Goal: Task Accomplishment & Management: Use online tool/utility

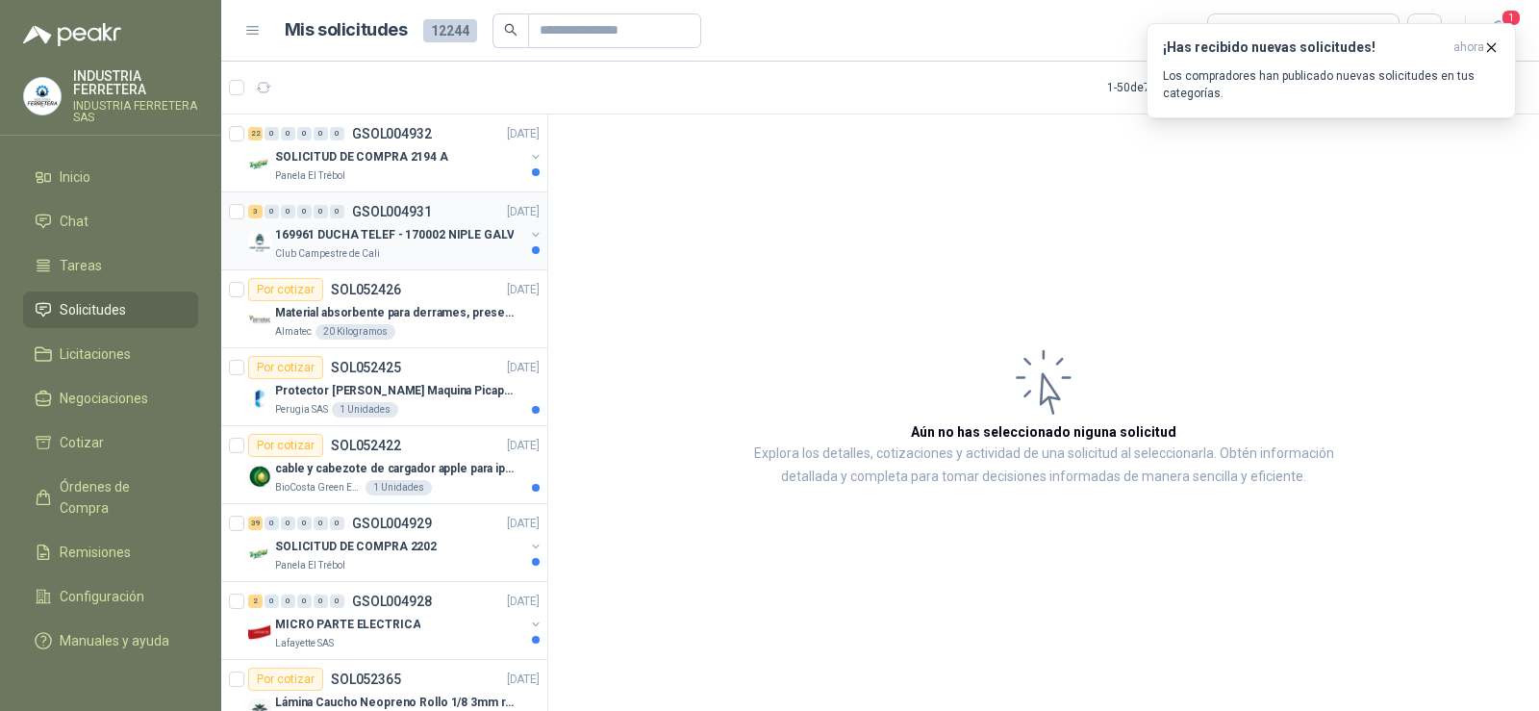
click at [391, 213] on p "GSOL004931" at bounding box center [392, 211] width 80 height 13
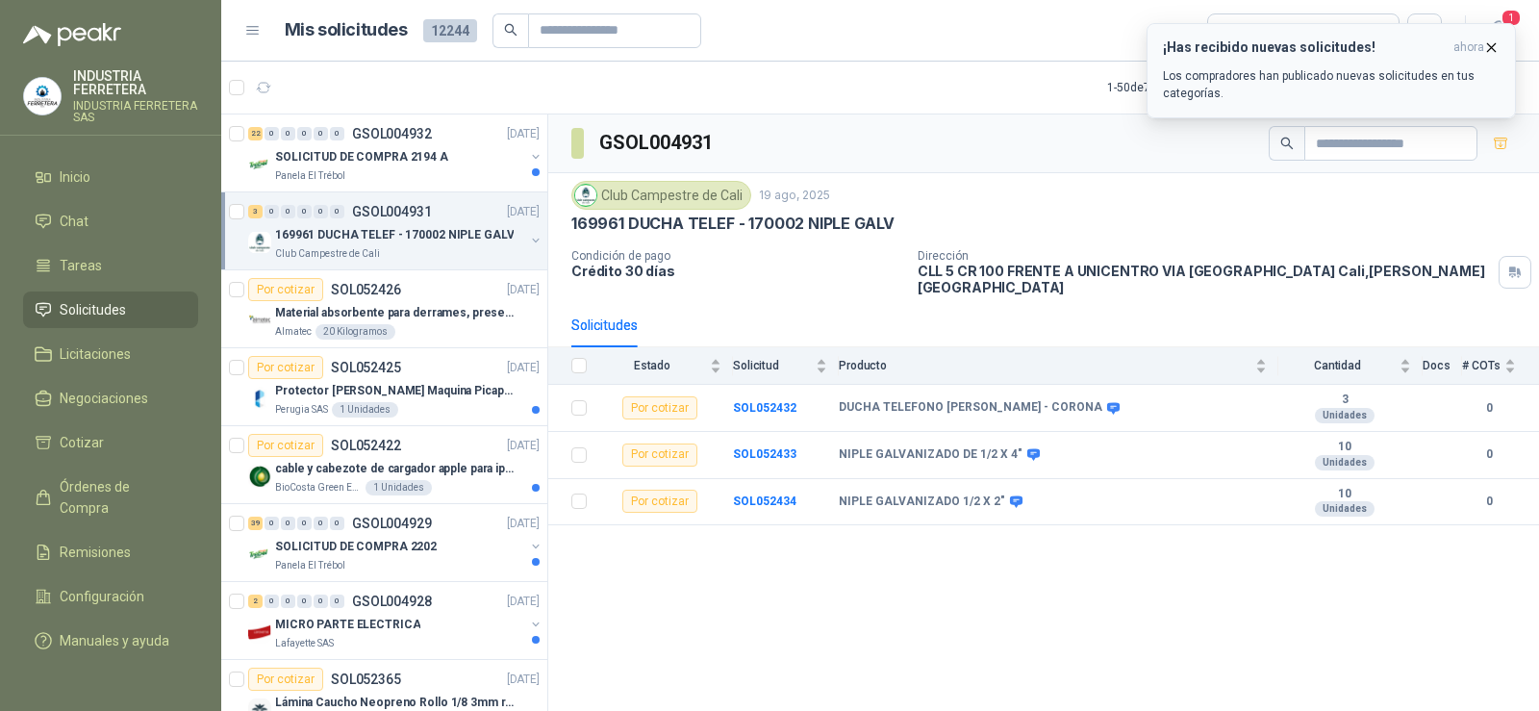
click at [1497, 50] on icon "button" at bounding box center [1491, 47] width 16 height 16
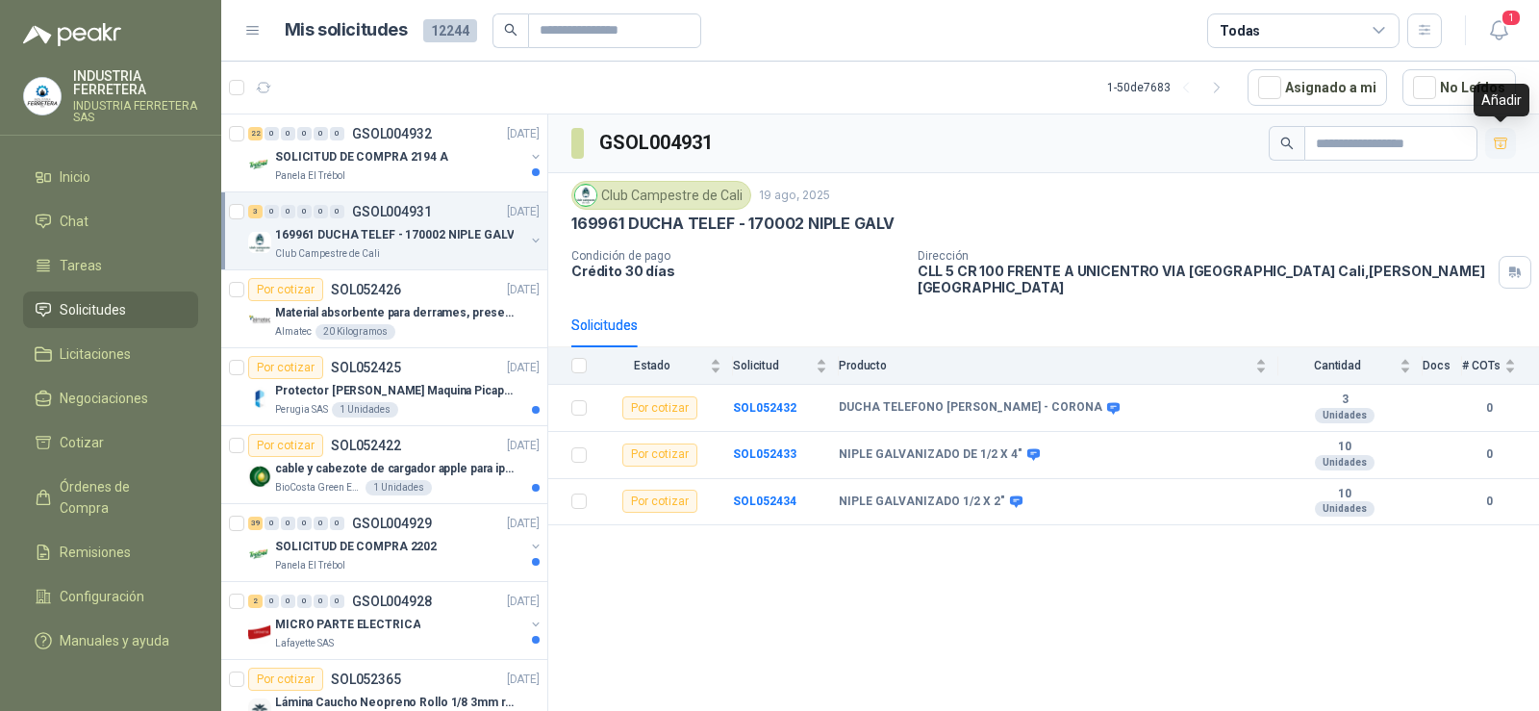
click at [1500, 147] on icon "button" at bounding box center [1499, 143] width 13 height 11
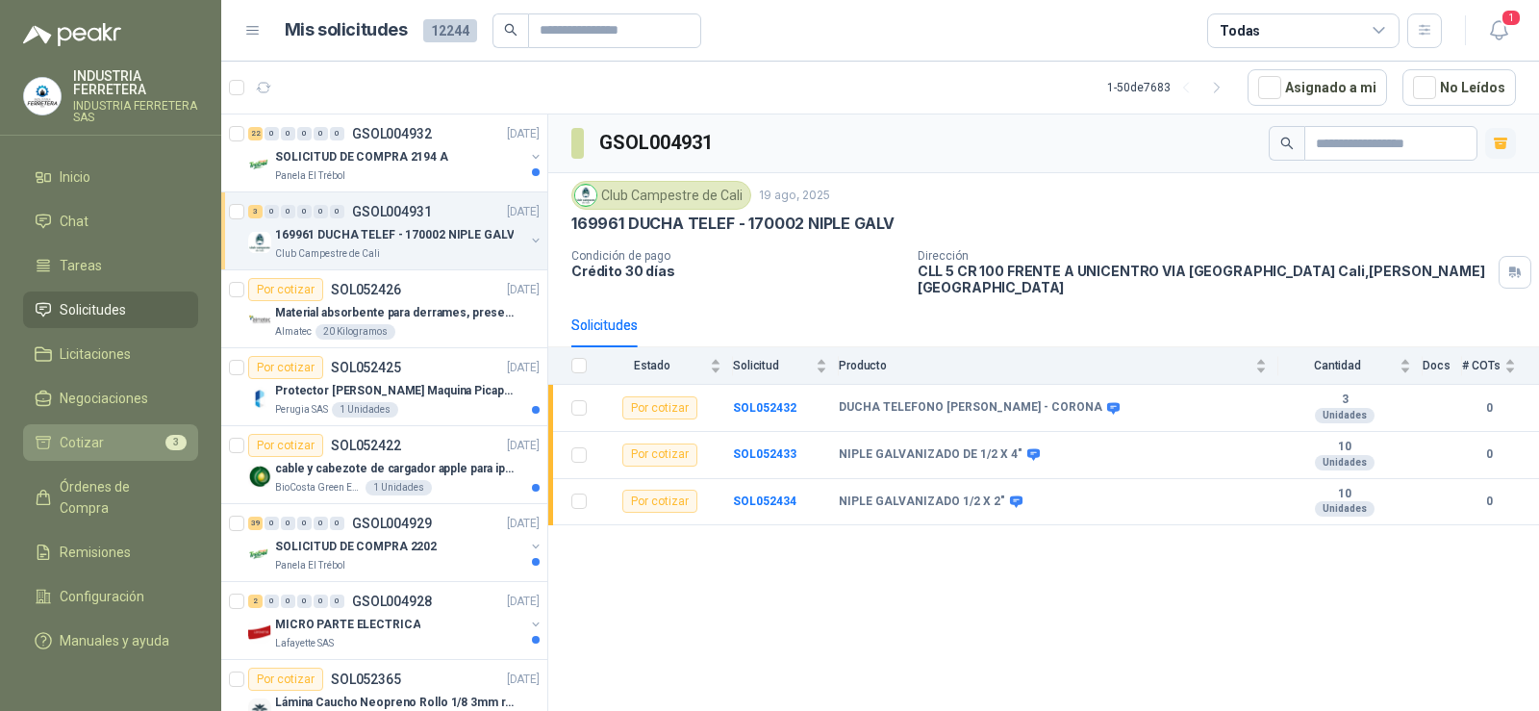
click at [131, 442] on li "Cotizar 3" at bounding box center [111, 442] width 152 height 21
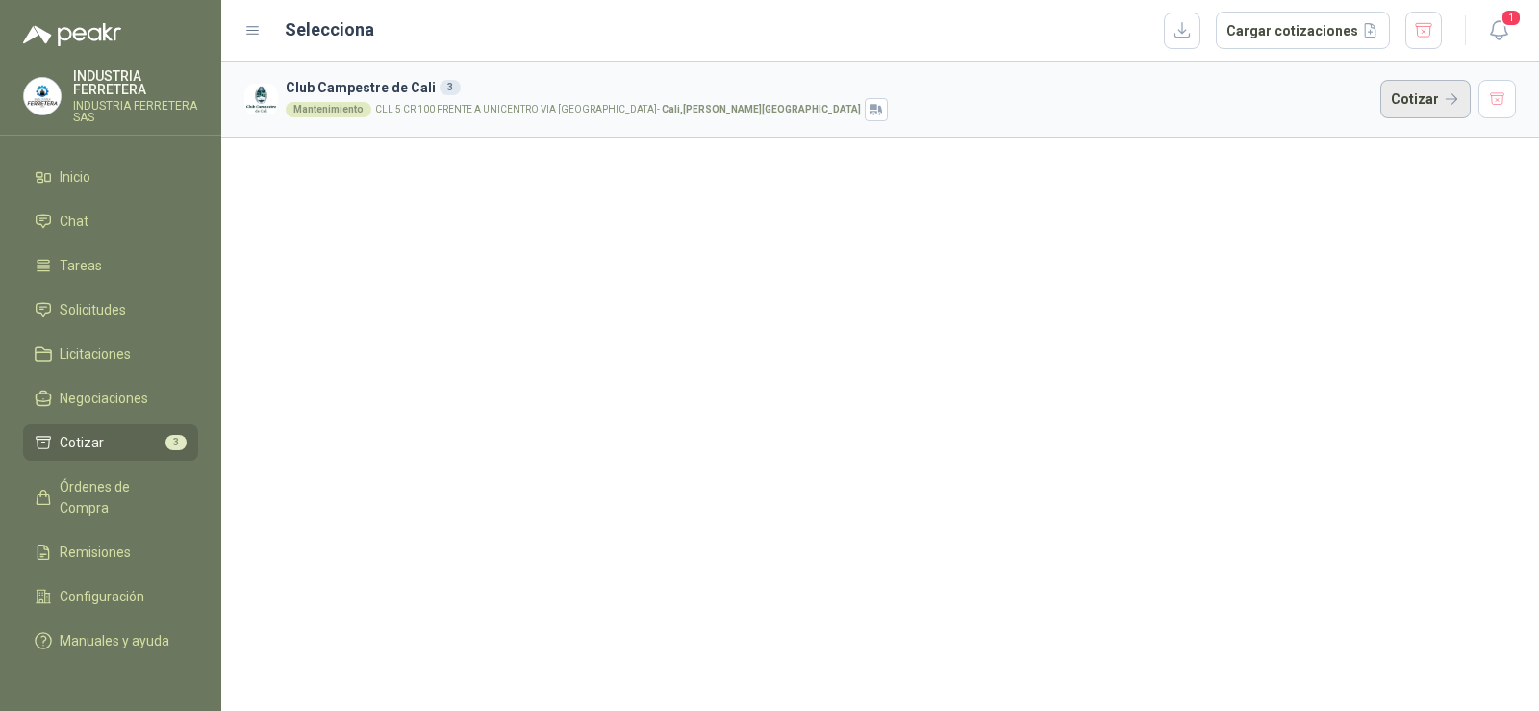
click at [1446, 89] on button "Cotizar" at bounding box center [1425, 99] width 90 height 38
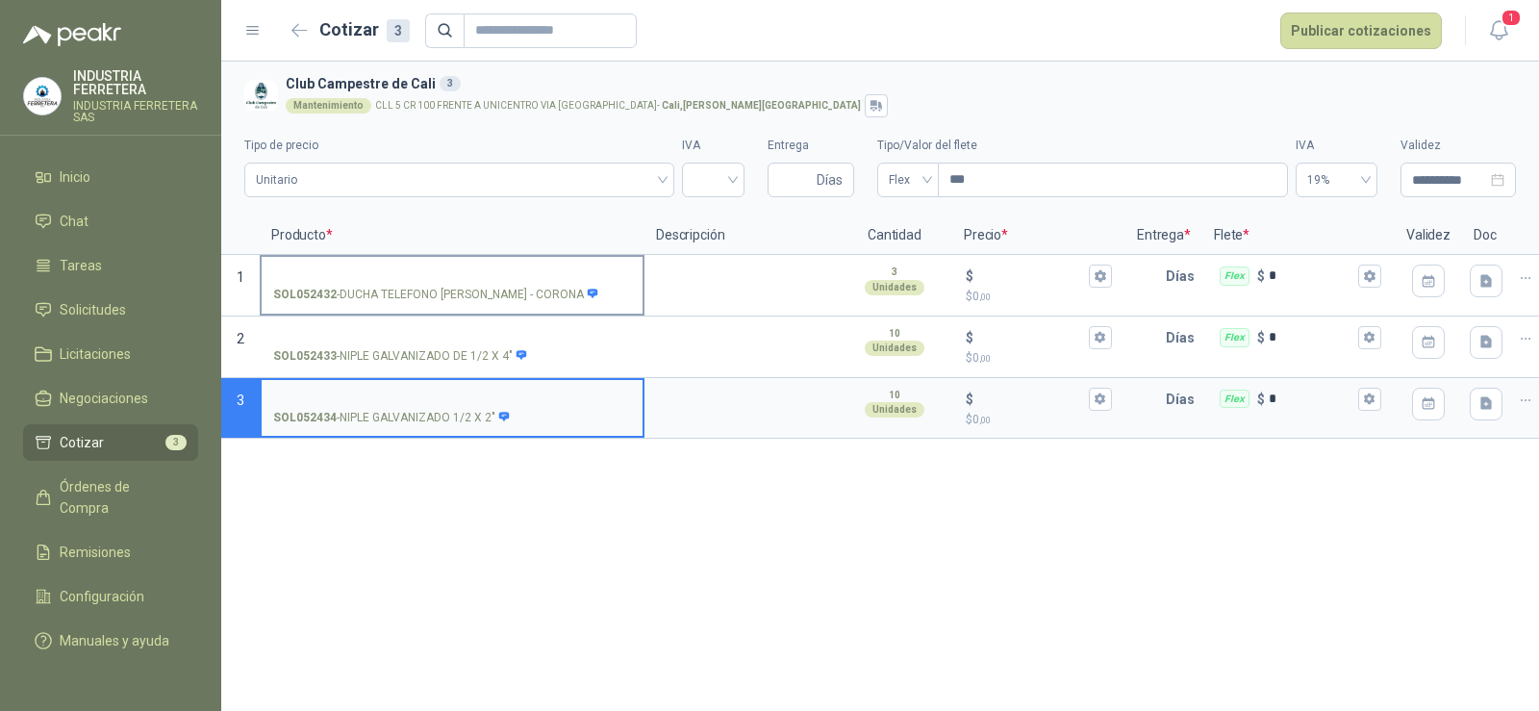
click at [366, 272] on input "SOL052432 - DUCHA TELEFONO [PERSON_NAME] - CORONA" at bounding box center [452, 276] width 358 height 14
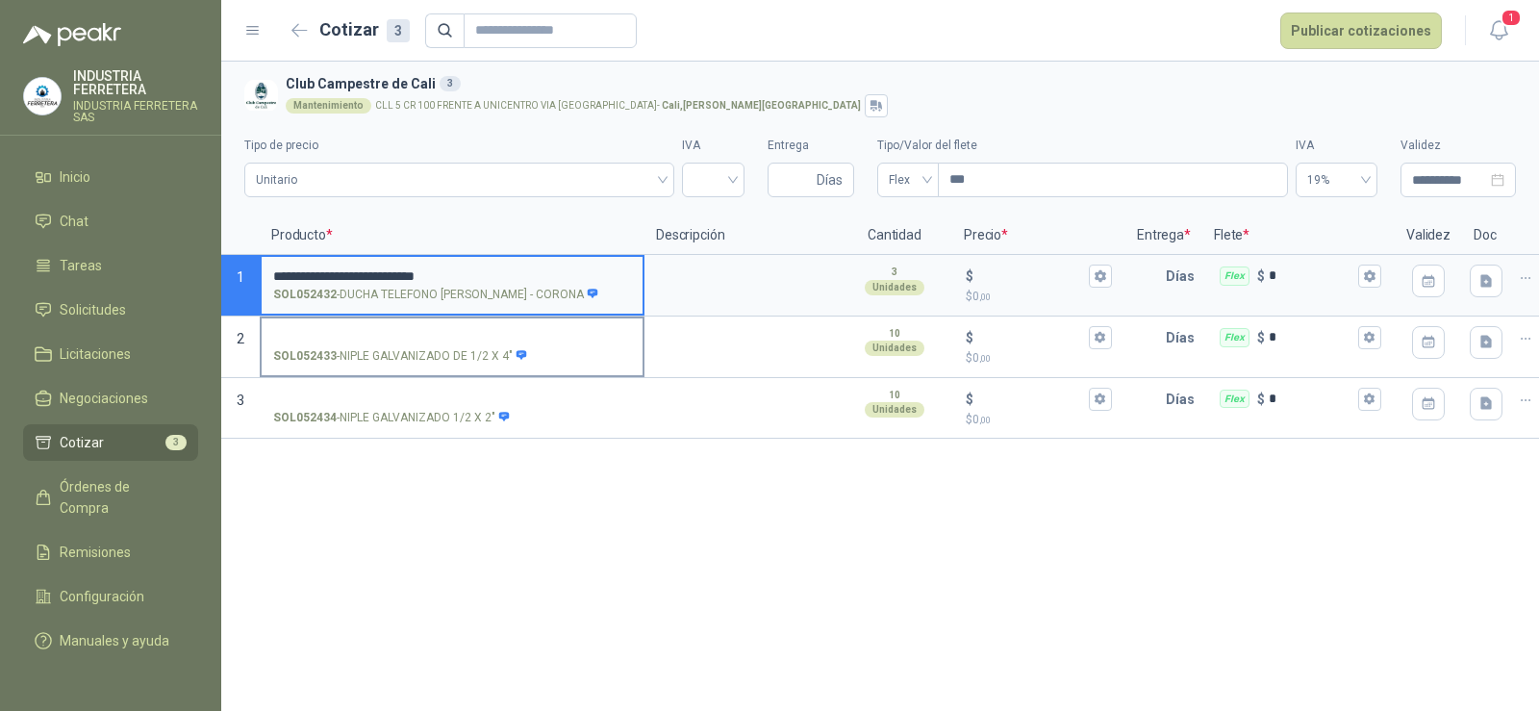
click at [373, 331] on input "SOL052433 - NIPLE GALVANIZADO DE 1/2 X 4"" at bounding box center [452, 338] width 358 height 14
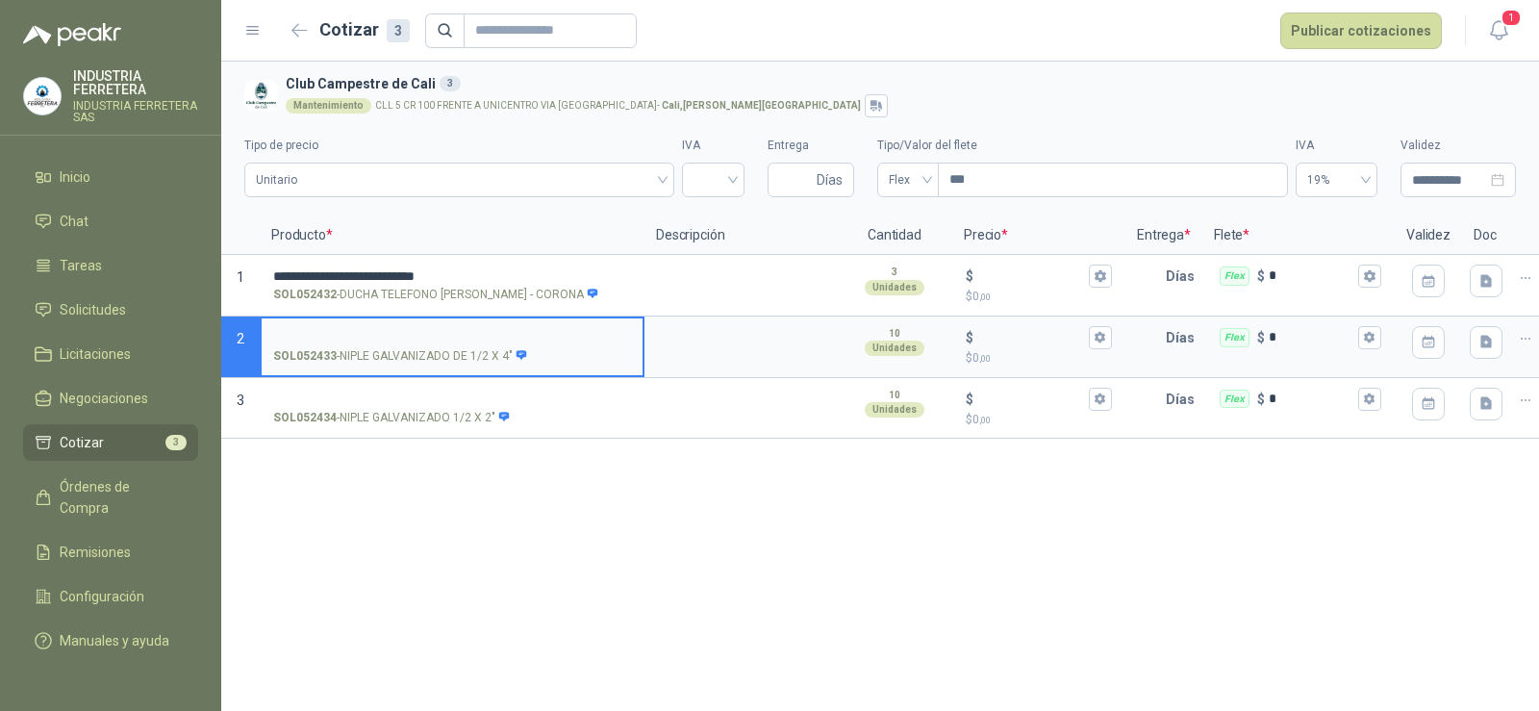
click at [349, 332] on input "SOL052433 - NIPLE GALVANIZADO DE 1/2 X 4"" at bounding box center [452, 338] width 358 height 14
click at [363, 393] on input "SOL052434 - NIPLE GALVANIZADO 1/2 X 2"" at bounding box center [452, 399] width 358 height 14
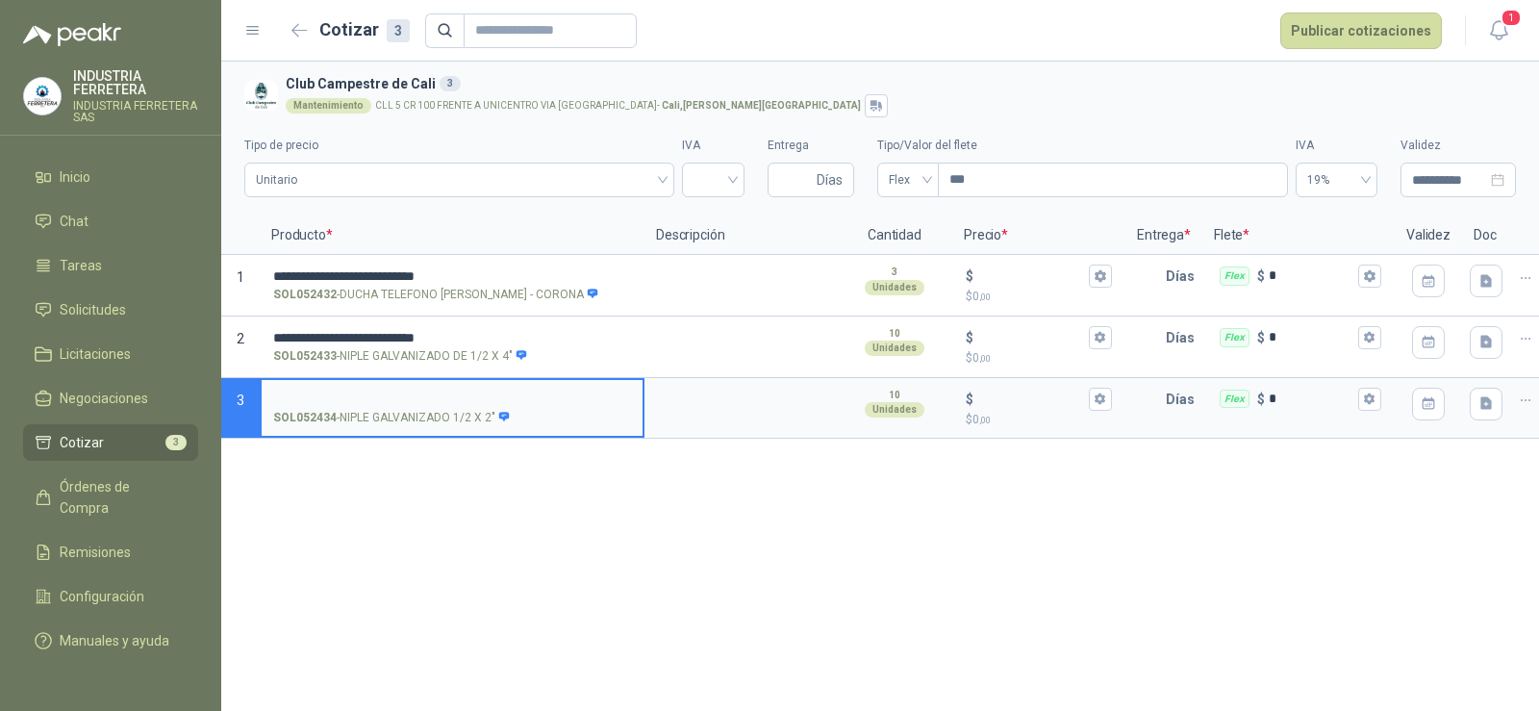
click at [361, 394] on input "SOL052434 - NIPLE GALVANIZADO 1/2 X 2"" at bounding box center [452, 399] width 358 height 14
drag, startPoint x: 695, startPoint y: 184, endPoint x: 710, endPoint y: 189, distance: 15.5
click at [694, 184] on input "search" at bounding box center [712, 177] width 39 height 29
click at [708, 218] on div "19%" at bounding box center [713, 220] width 32 height 21
click at [796, 177] on input "Entrega" at bounding box center [796, 179] width 34 height 33
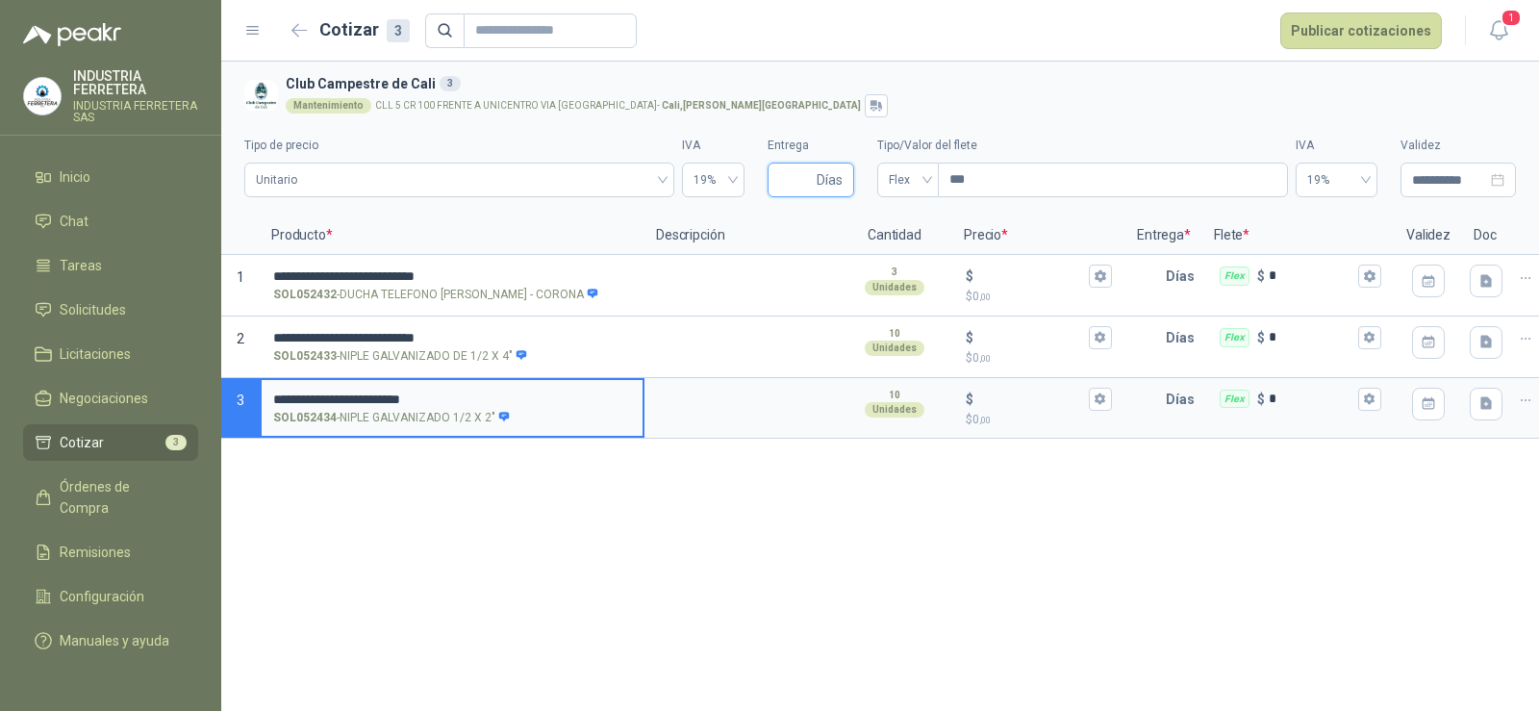
type input "*"
click at [884, 94] on div "Mantenimiento CLL 5 CR 100 FRENTE A UNICENTRO VIA [GEOGRAPHIC_DATA] - [GEOGRAPH…" at bounding box center [897, 105] width 1222 height 23
click at [894, 178] on span "Flex" at bounding box center [908, 179] width 38 height 29
click at [901, 253] on div "Incluido" at bounding box center [907, 250] width 31 height 21
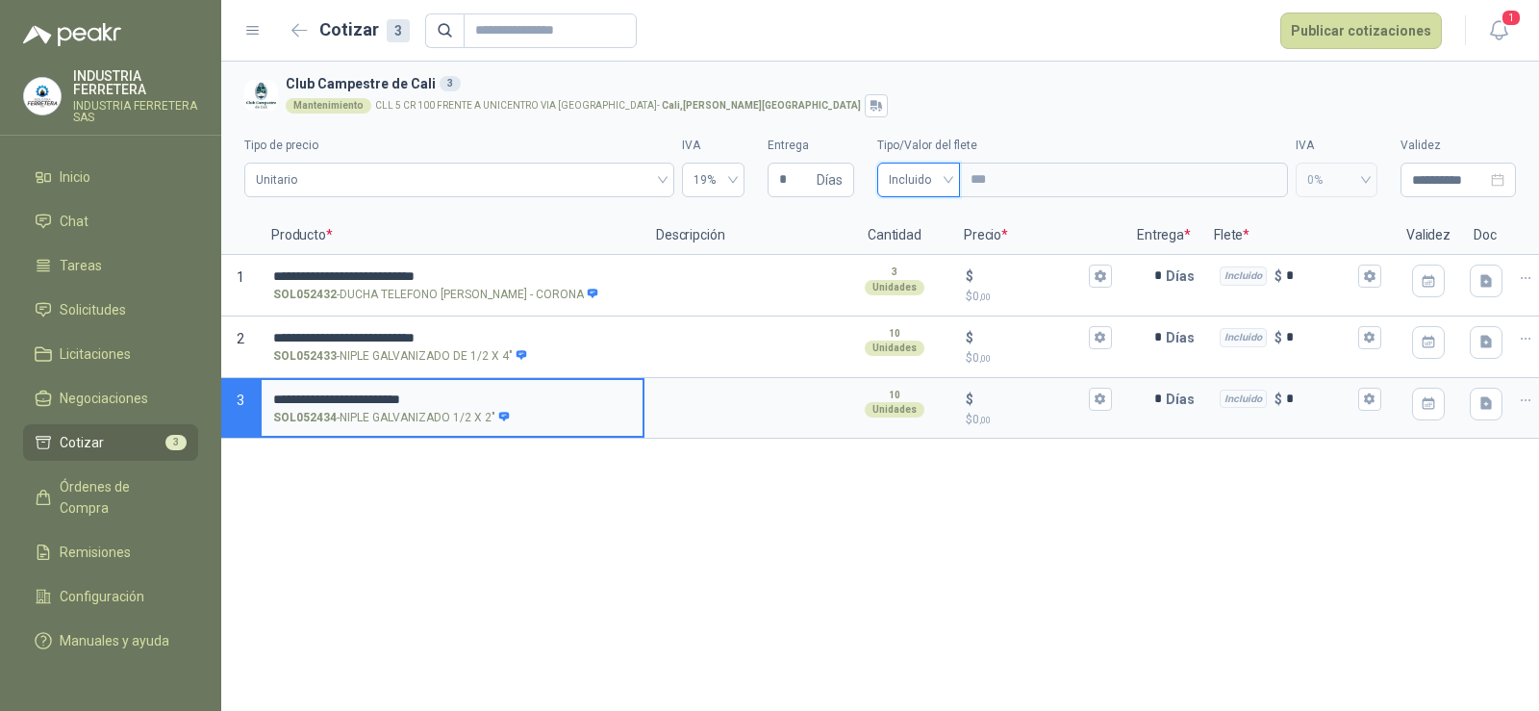
click at [990, 107] on div "Mantenimiento CLL 5 CR 100 FRENTE A UNICENTRO VIA [GEOGRAPHIC_DATA] - [GEOGRAPH…" at bounding box center [897, 105] width 1222 height 23
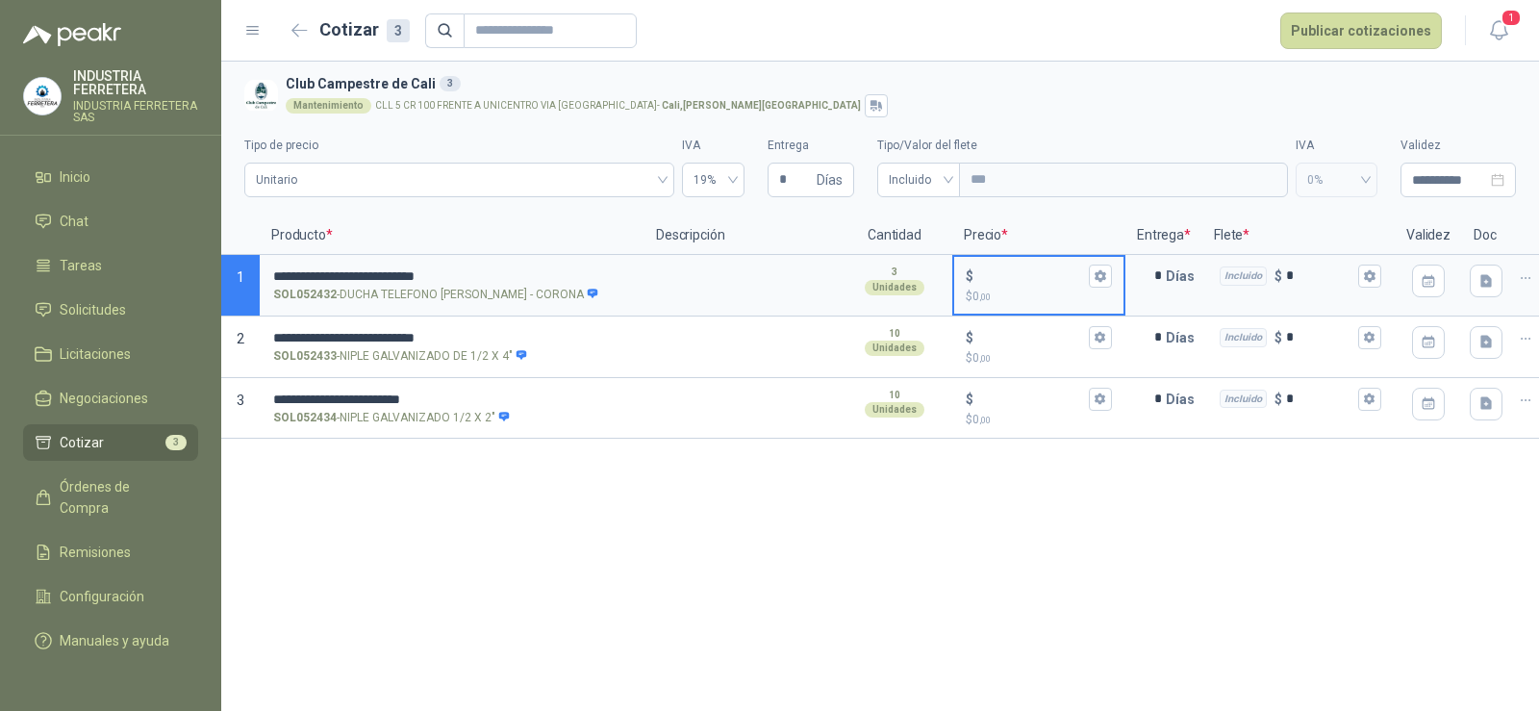
click at [1012, 274] on input "$ $ 0 ,00" at bounding box center [1031, 275] width 108 height 14
type input "******"
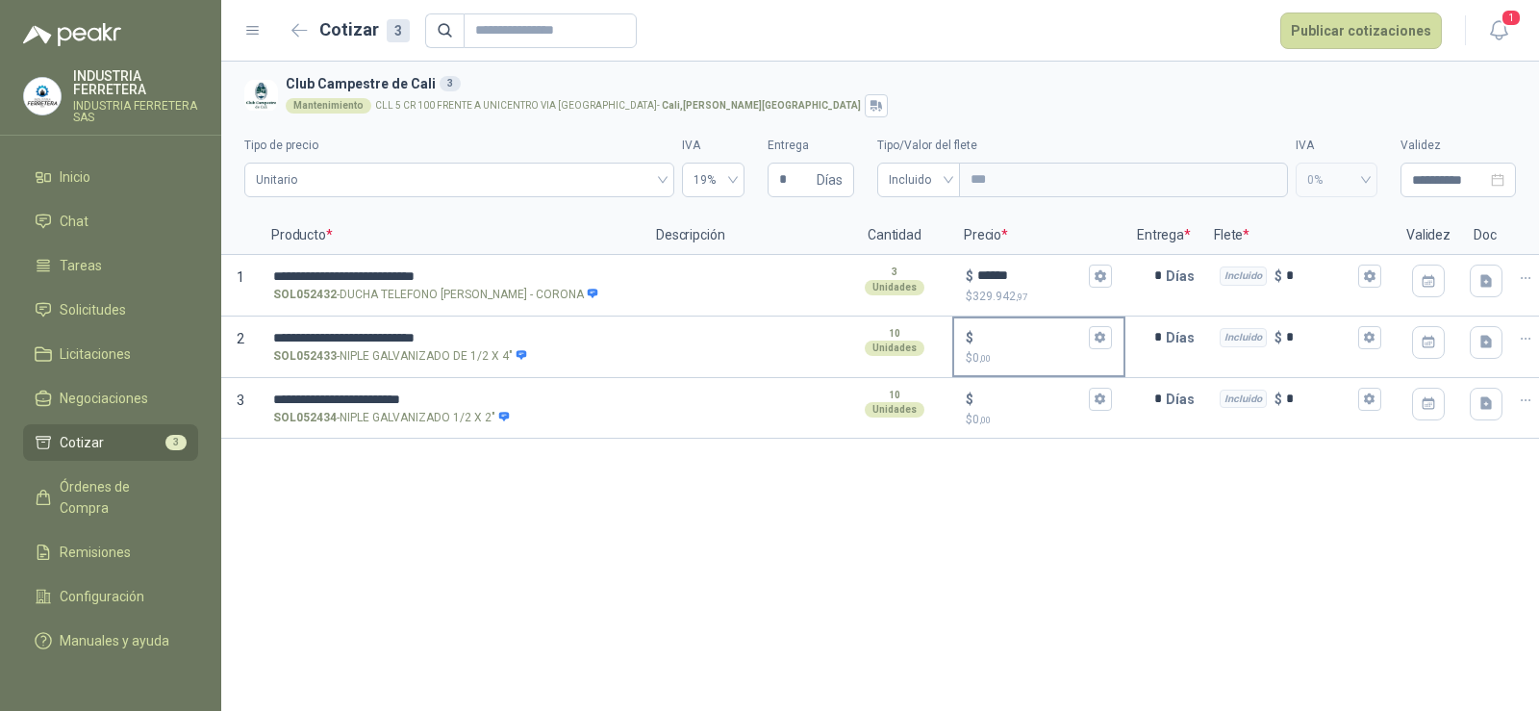
click at [1014, 318] on div "$ $ 0 ,00" at bounding box center [1038, 346] width 169 height 57
click at [1014, 330] on input "$ $ 0 ,00" at bounding box center [1031, 337] width 108 height 14
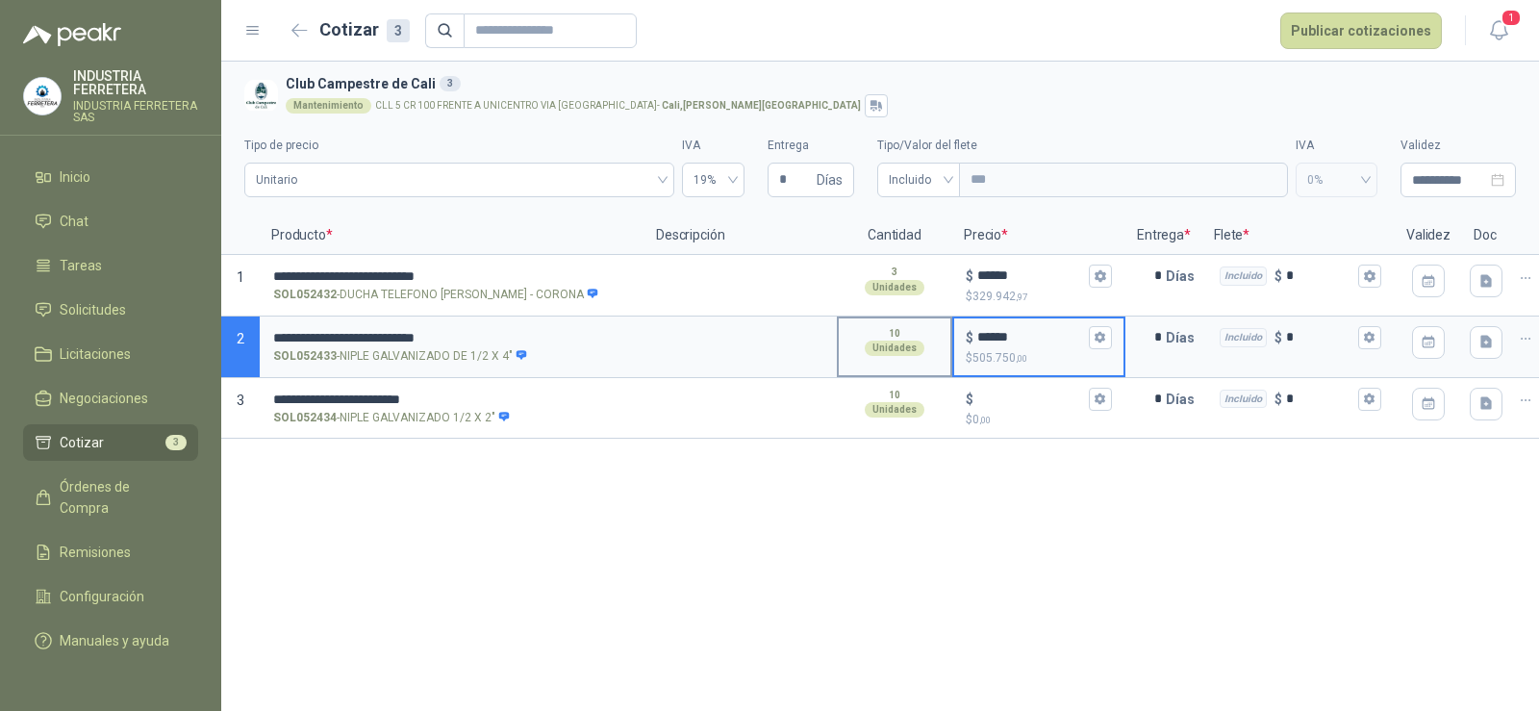
drag, startPoint x: 1022, startPoint y: 334, endPoint x: 887, endPoint y: 338, distance: 135.6
click at [887, 338] on section "**********" at bounding box center [879, 347] width 1317 height 62
type input "*****"
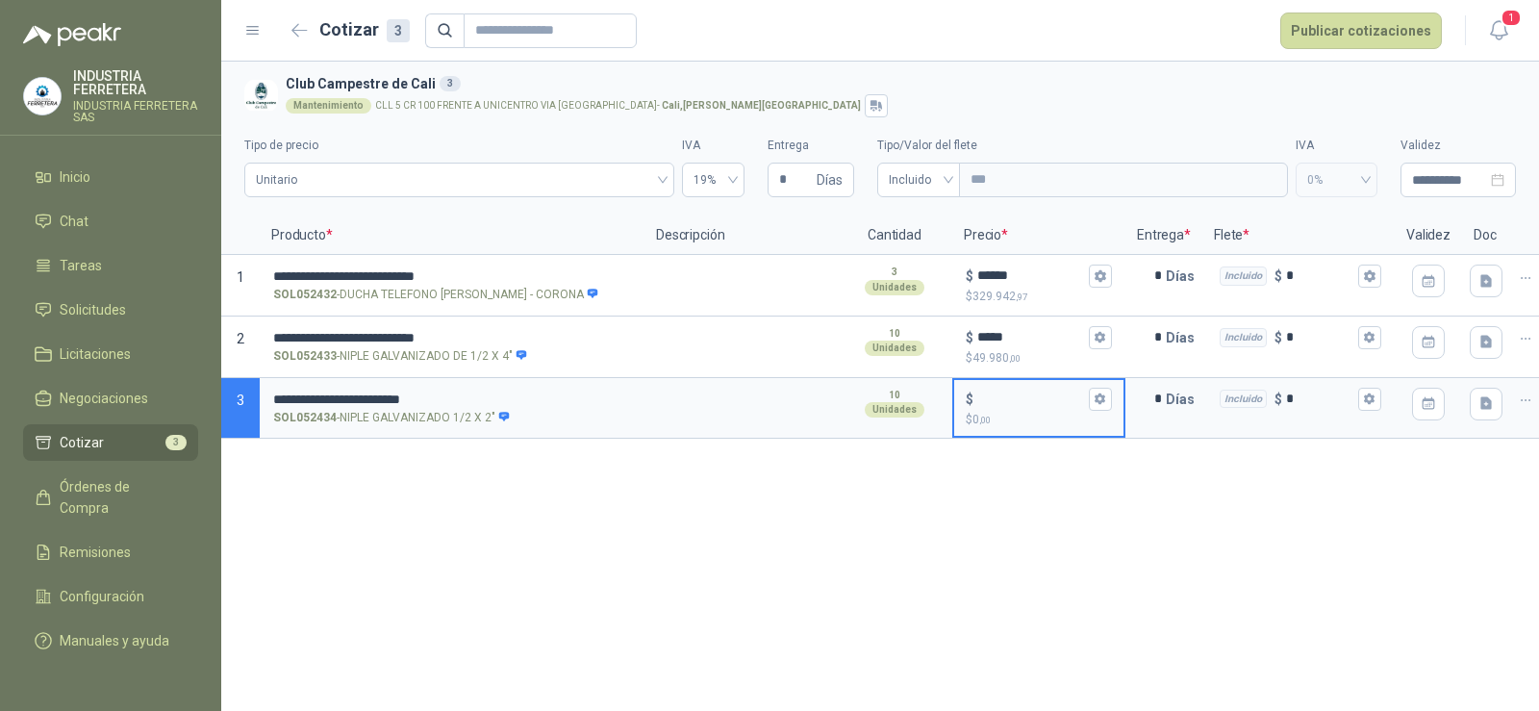
click at [1037, 393] on input "$ $ 0 ,00" at bounding box center [1031, 398] width 108 height 14
type input "*****"
click at [1064, 552] on div "**********" at bounding box center [879, 386] width 1317 height 649
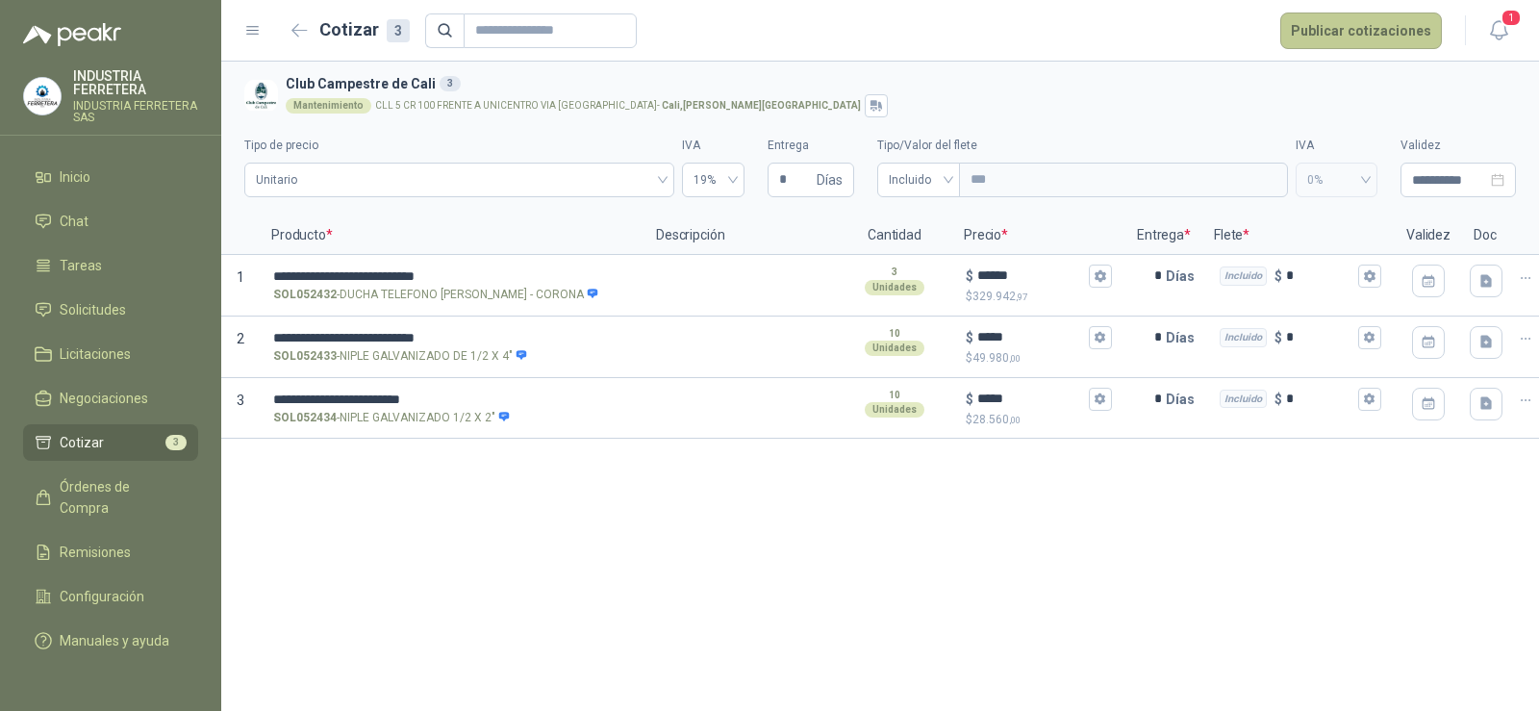
click at [1355, 44] on button "Publicar cotizaciones" at bounding box center [1361, 31] width 162 height 37
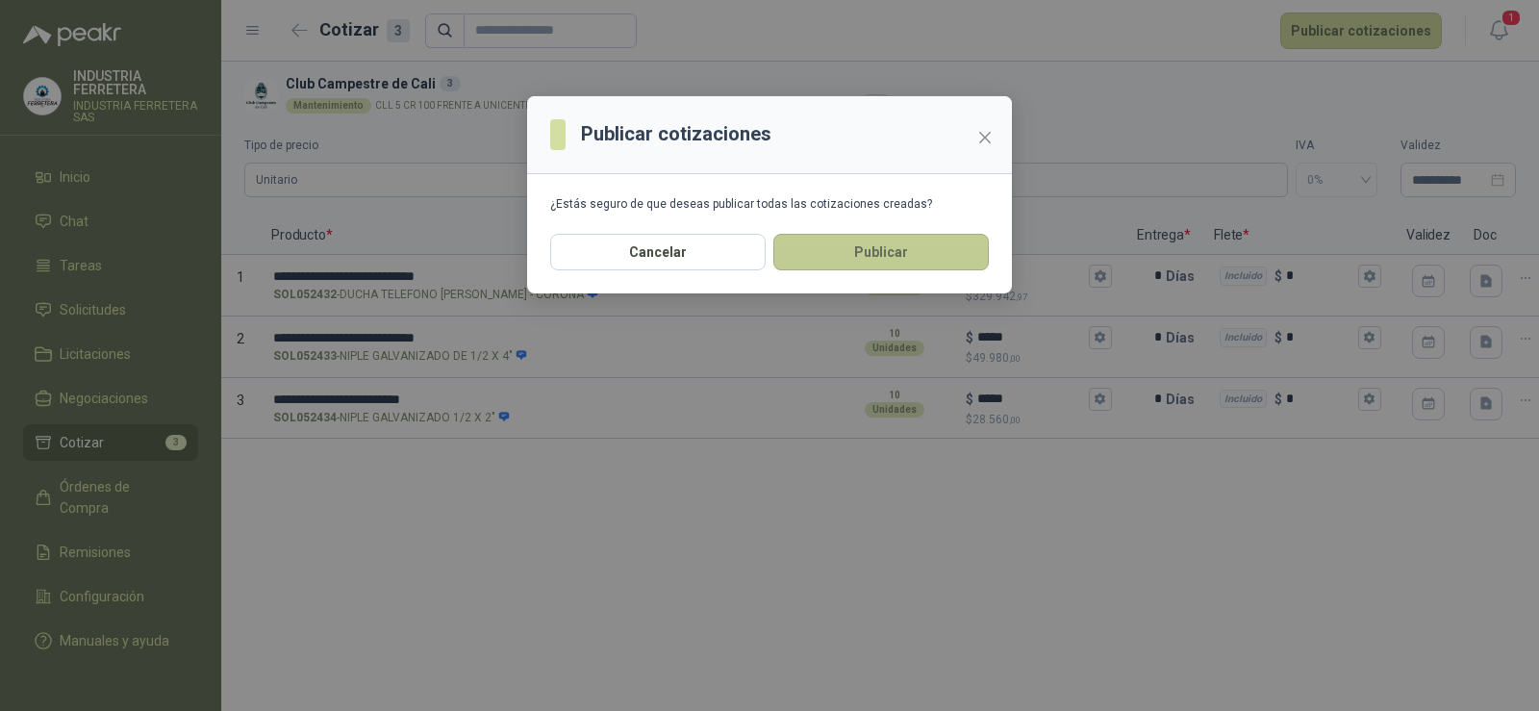
click at [906, 251] on button "Publicar" at bounding box center [880, 252] width 215 height 37
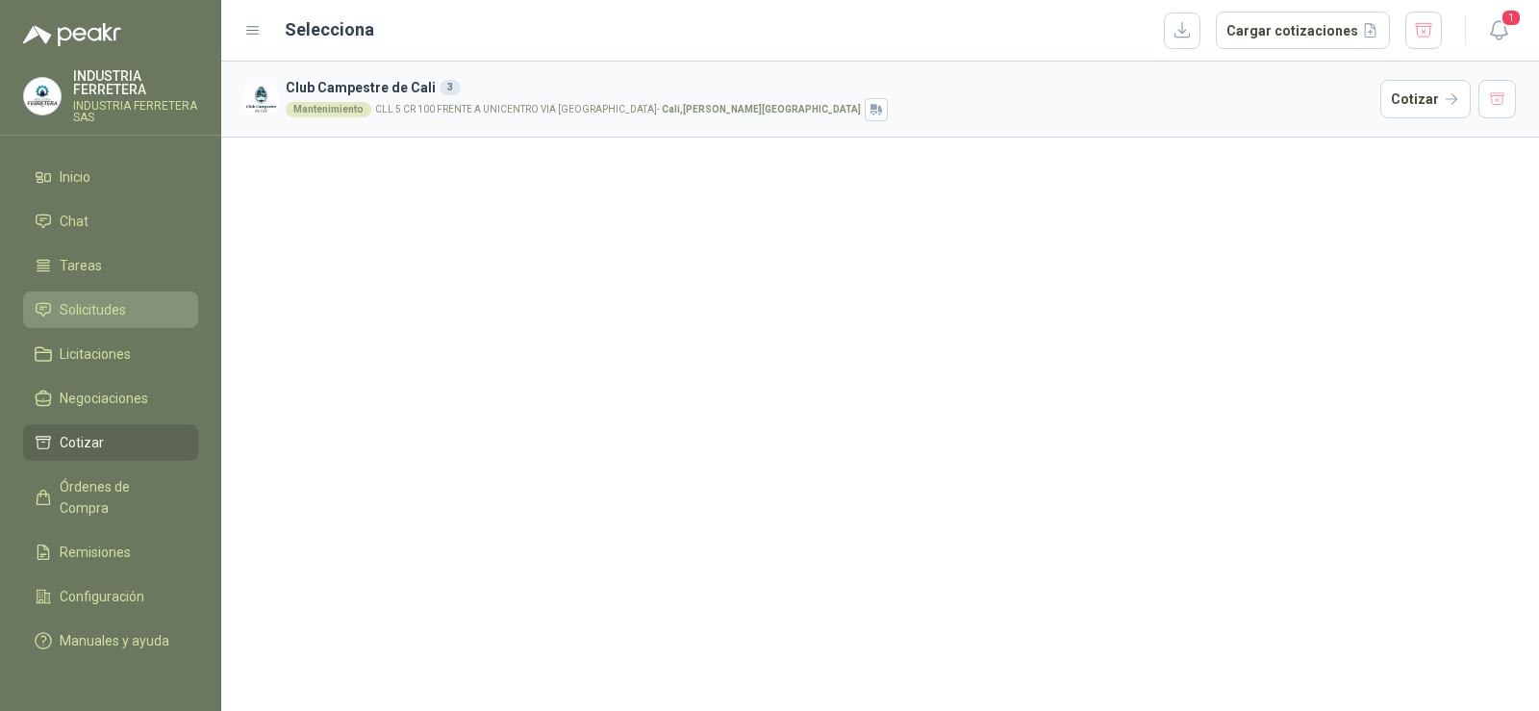
click at [99, 307] on span "Solicitudes" at bounding box center [93, 309] width 66 height 21
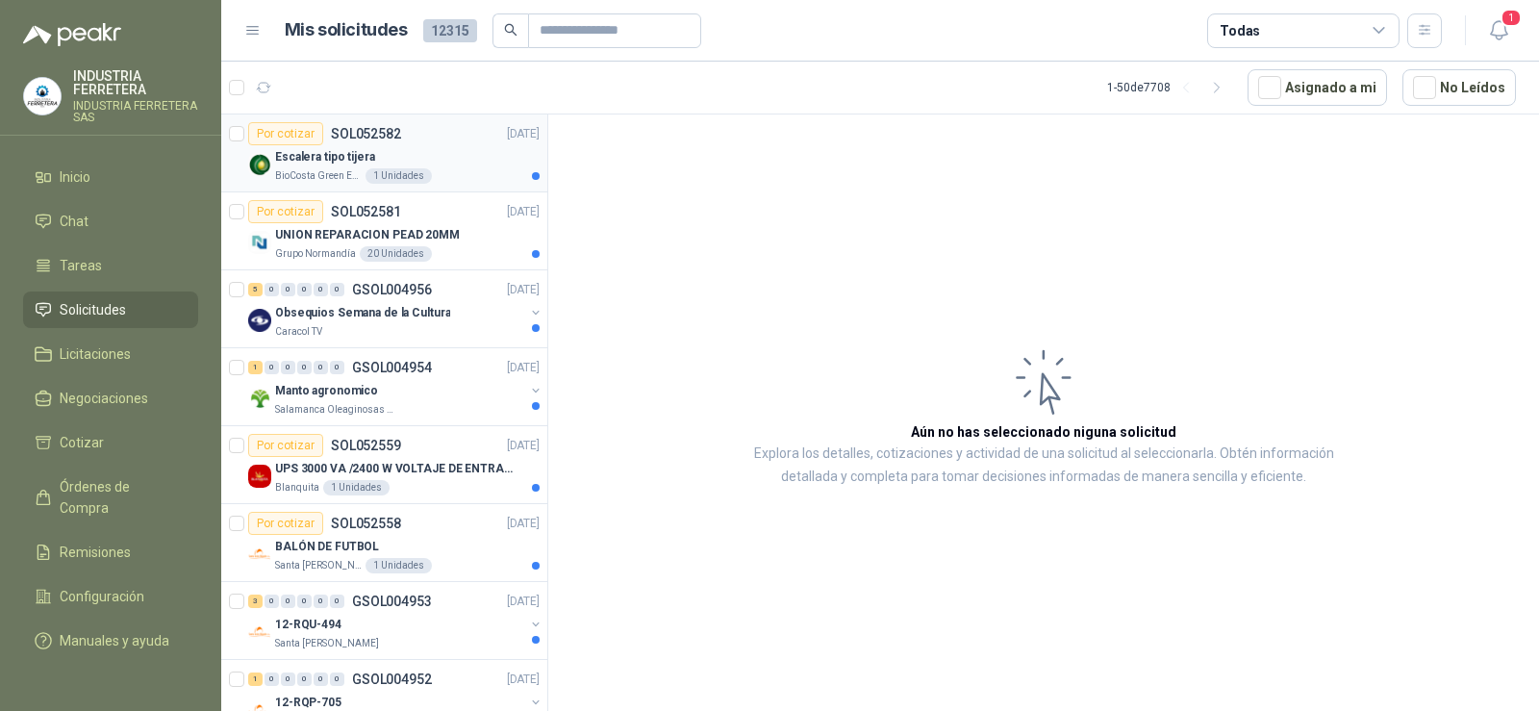
click at [398, 139] on p "SOL052582" at bounding box center [366, 133] width 70 height 13
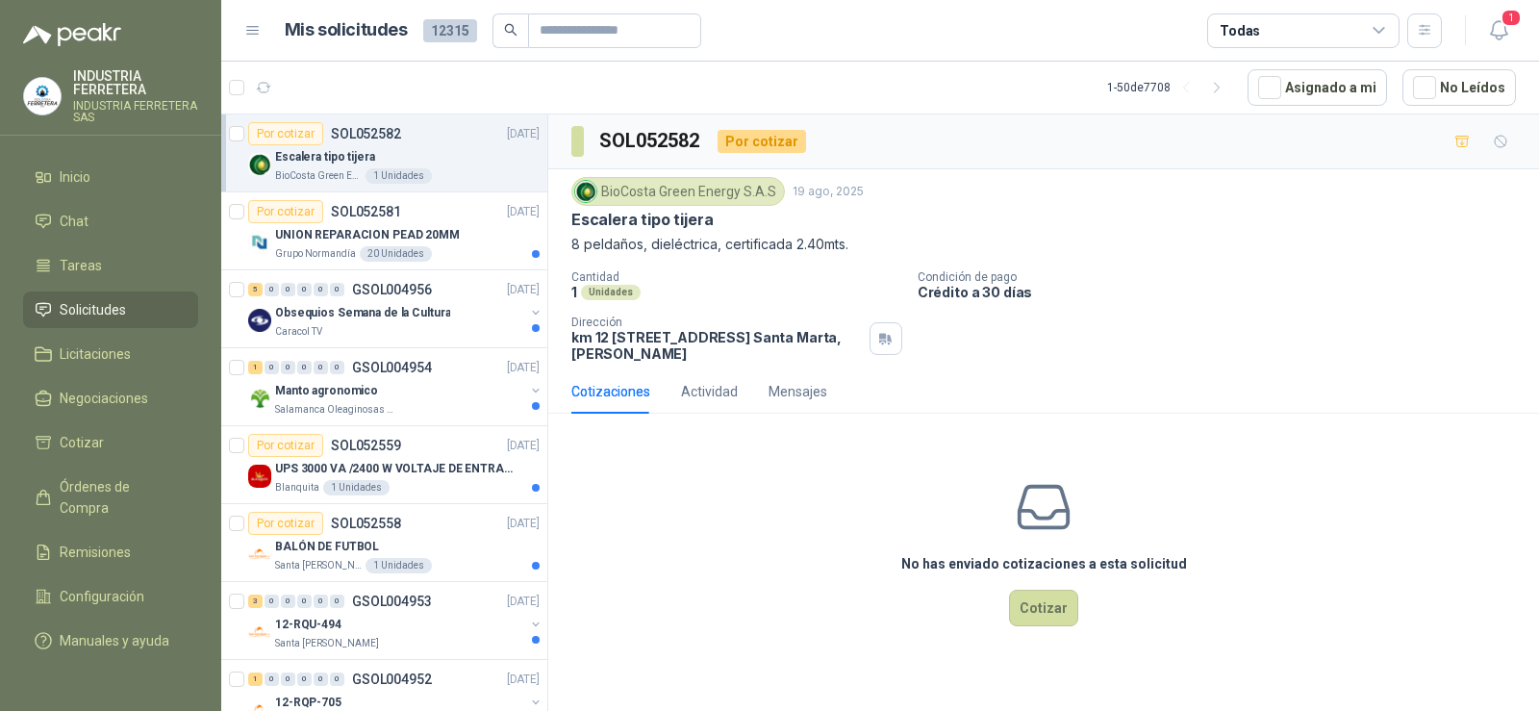
click at [677, 251] on p "8 peldaños, dieléctrica, certificada 2.40mts." at bounding box center [1043, 244] width 944 height 21
click at [663, 224] on p "Escalera tipo tijera" at bounding box center [641, 220] width 141 height 20
click at [662, 224] on p "Escalera tipo tijera" at bounding box center [641, 220] width 141 height 20
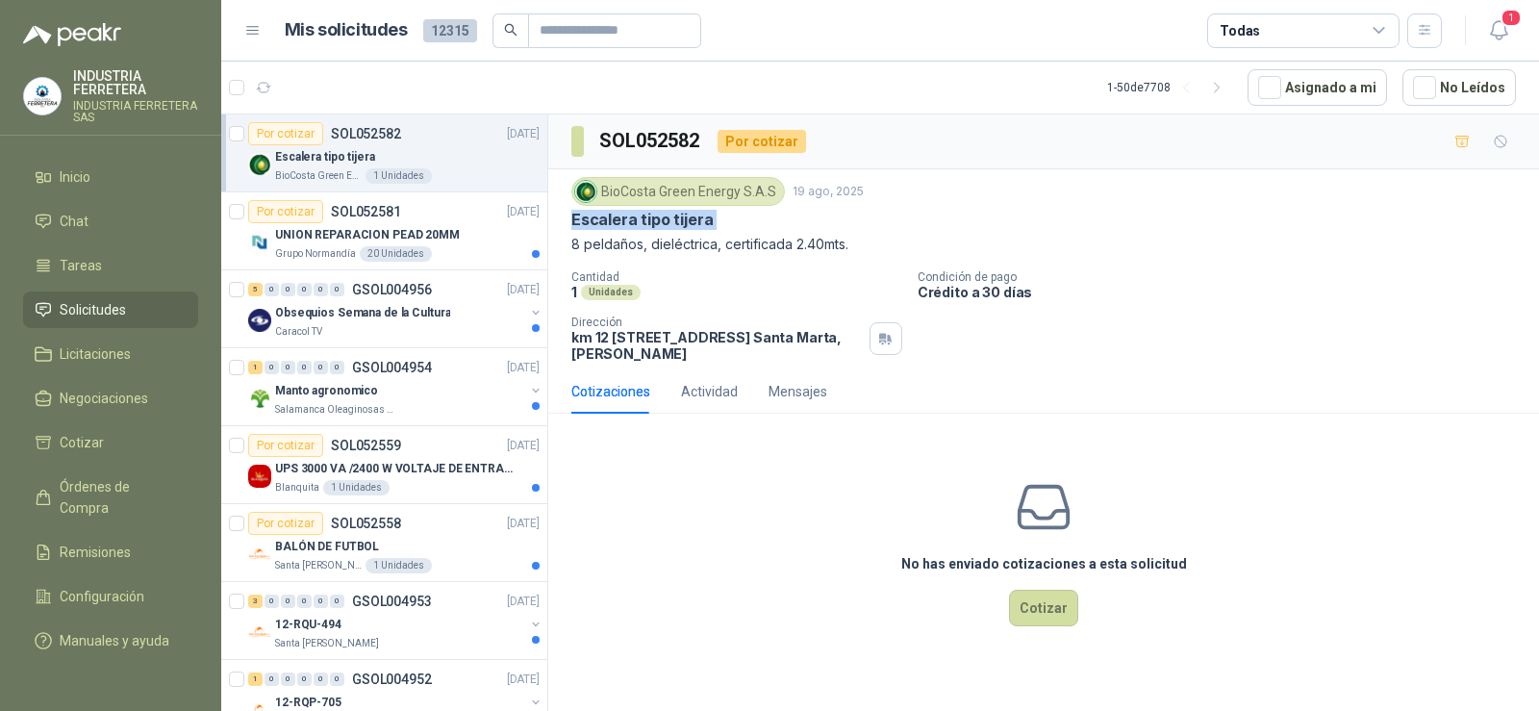
click at [662, 224] on p "Escalera tipo tijera" at bounding box center [641, 220] width 141 height 20
copy p "Escalera tipo tijera"
click at [690, 243] on p "8 peldaños, dieléctrica, certificada 2.40mts." at bounding box center [1043, 244] width 944 height 21
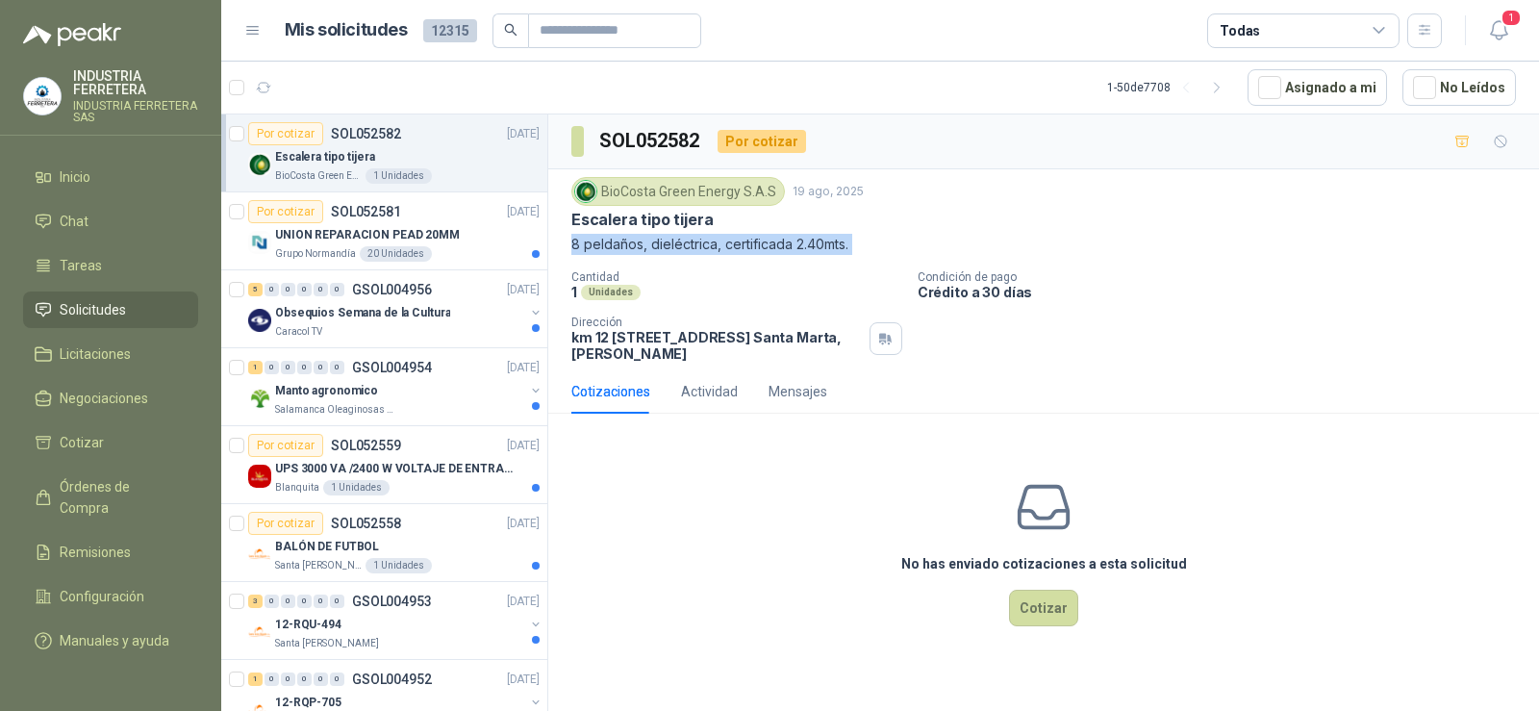
click at [690, 243] on p "8 peldaños, dieléctrica, certificada 2.40mts." at bounding box center [1043, 244] width 944 height 21
copy p "8 peldaños, dieléctrica, certificada 2.40mts."
